Goal: Find specific page/section: Find specific page/section

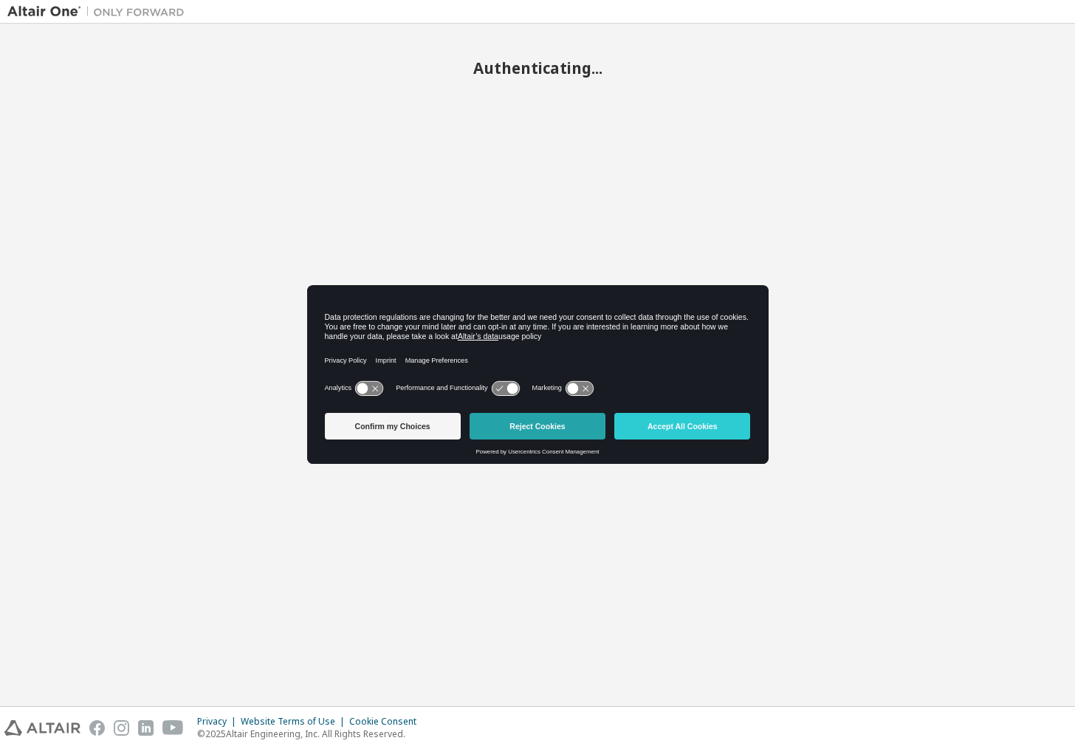
click at [543, 429] on button "Reject Cookies" at bounding box center [538, 426] width 136 height 27
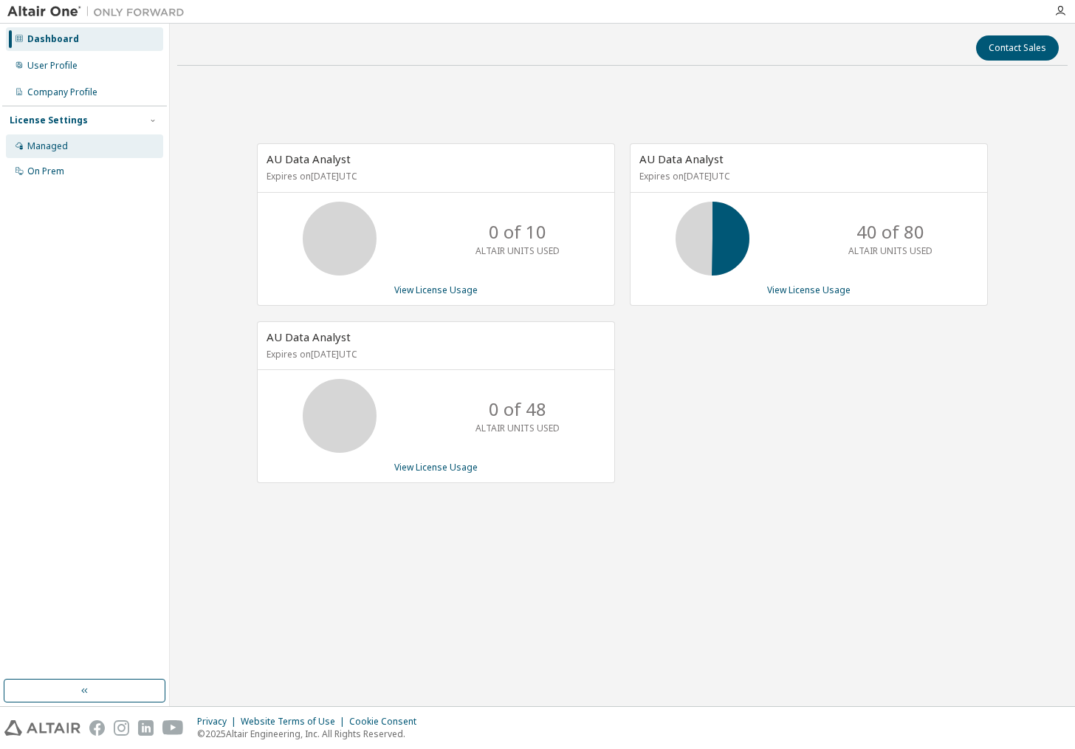
click at [83, 145] on div "Managed" at bounding box center [84, 146] width 157 height 24
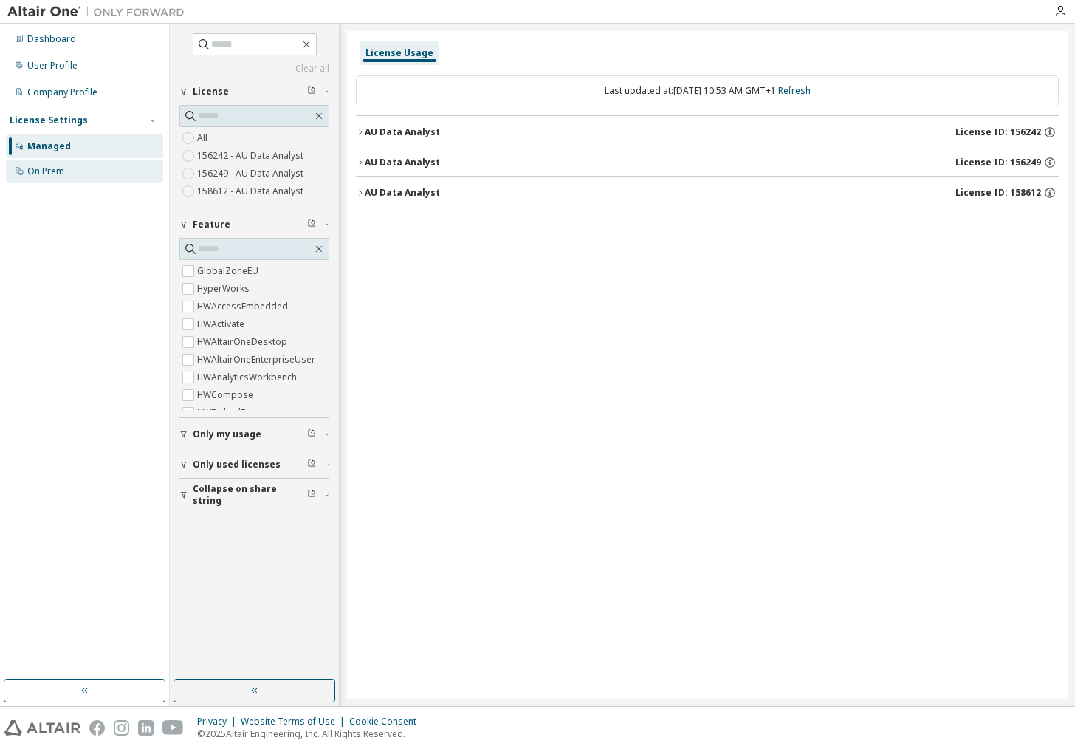
click at [80, 172] on div "On Prem" at bounding box center [84, 171] width 157 height 24
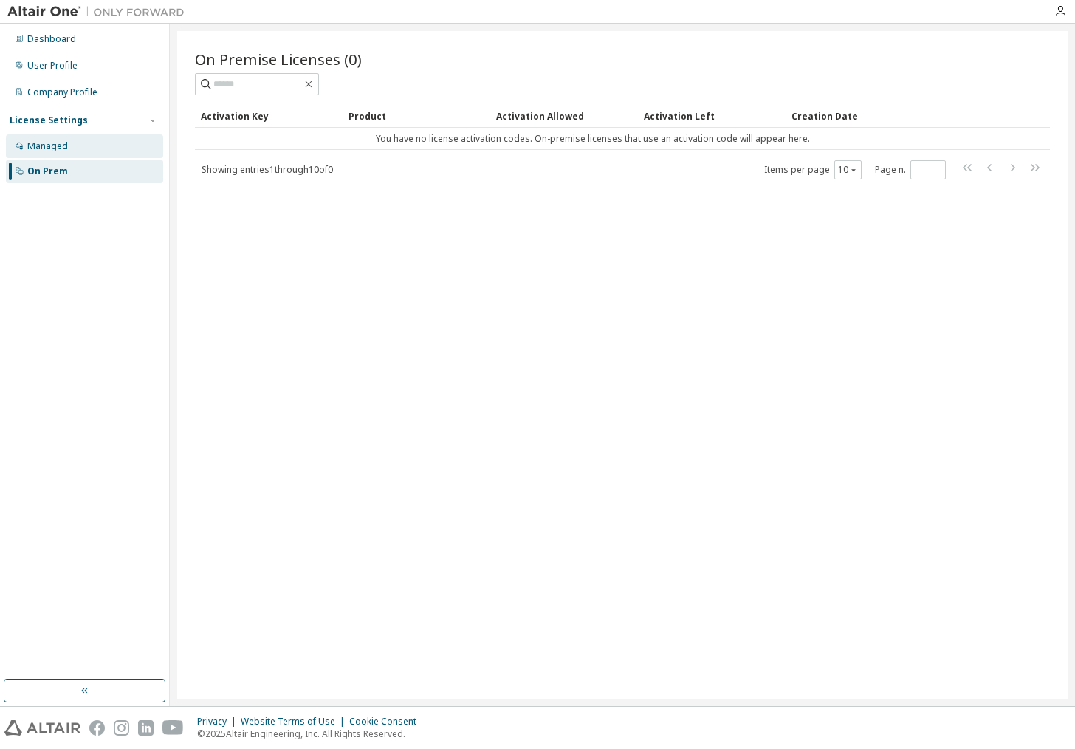
click at [67, 141] on div "Managed" at bounding box center [84, 146] width 157 height 24
